Goal: Find specific page/section: Find specific page/section

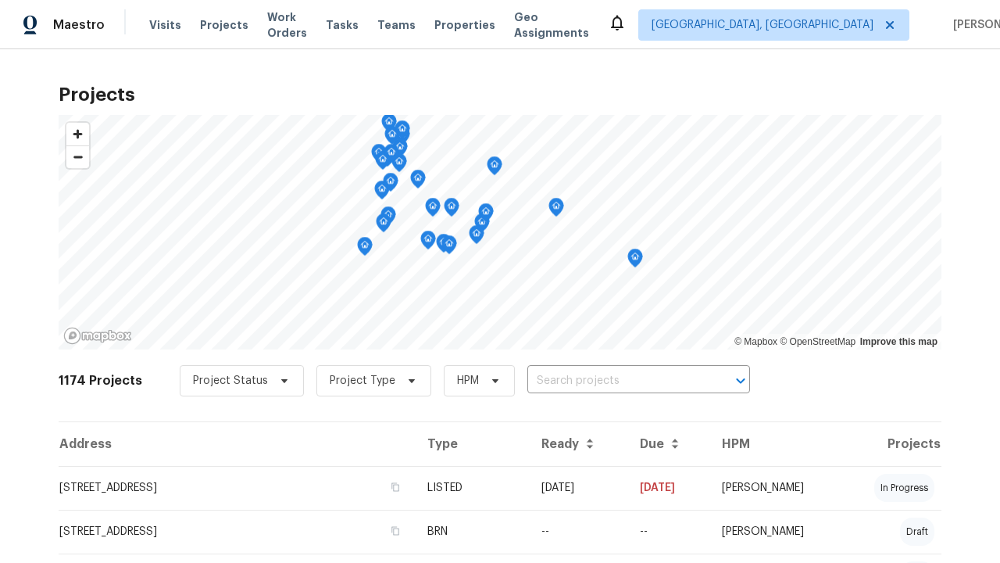
click at [234, 381] on span "Project Status" at bounding box center [230, 381] width 75 height 16
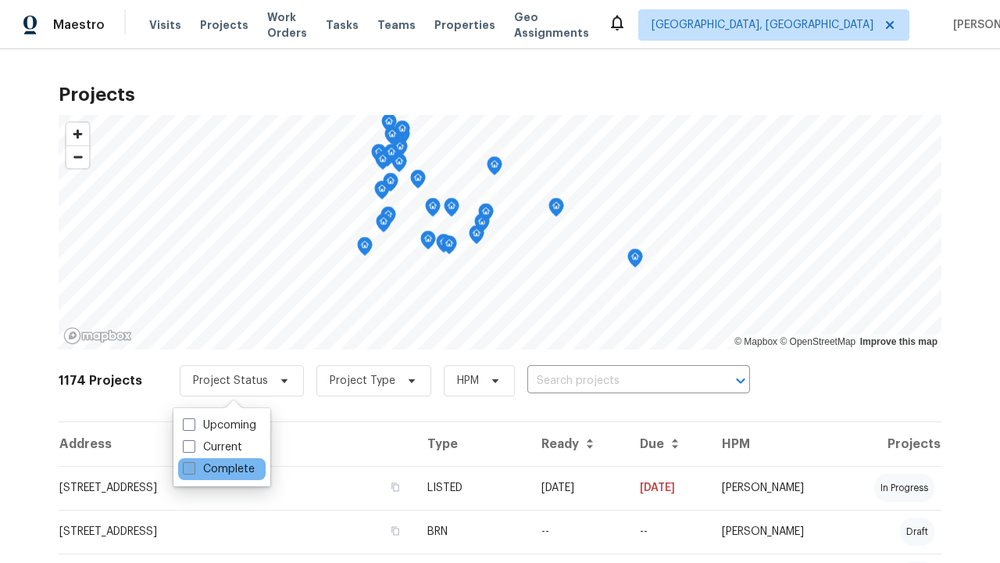
click at [218, 469] on label "Complete" at bounding box center [219, 469] width 72 height 16
click at [193, 469] on input "Complete" at bounding box center [188, 466] width 10 height 10
checkbox input "true"
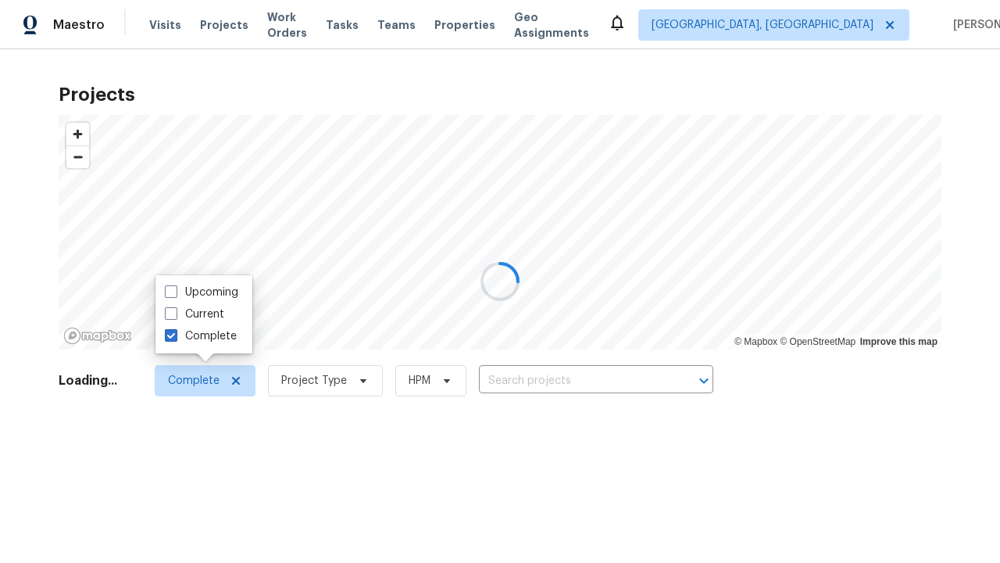
click at [8, 8] on div at bounding box center [500, 281] width 1000 height 563
click at [340, 373] on span "Project Type" at bounding box center [314, 381] width 66 height 16
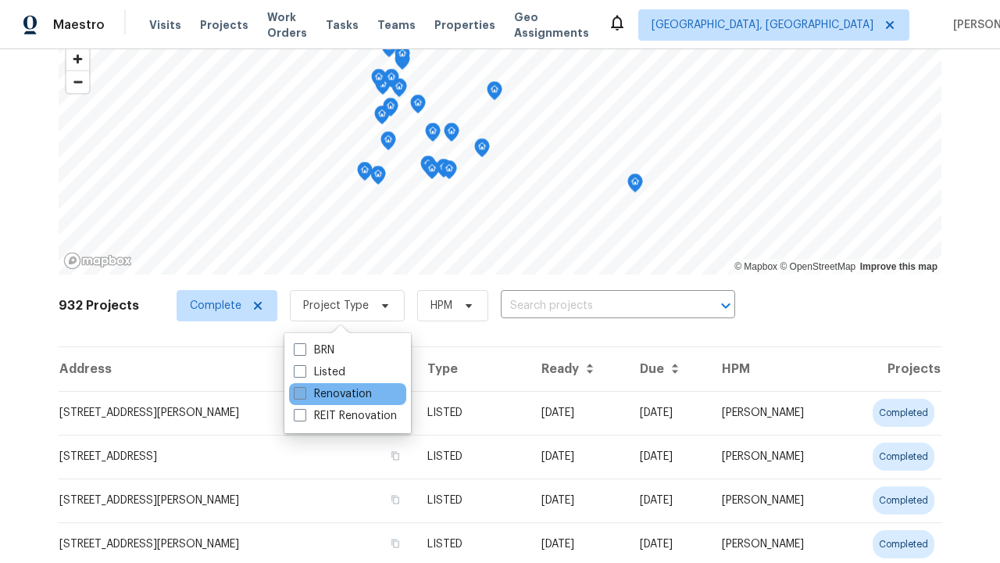
click at [332, 394] on label "Renovation" at bounding box center [333, 394] width 78 height 16
click at [304, 394] on input "Renovation" at bounding box center [299, 391] width 10 height 10
checkbox input "true"
